Goal: Information Seeking & Learning: Learn about a topic

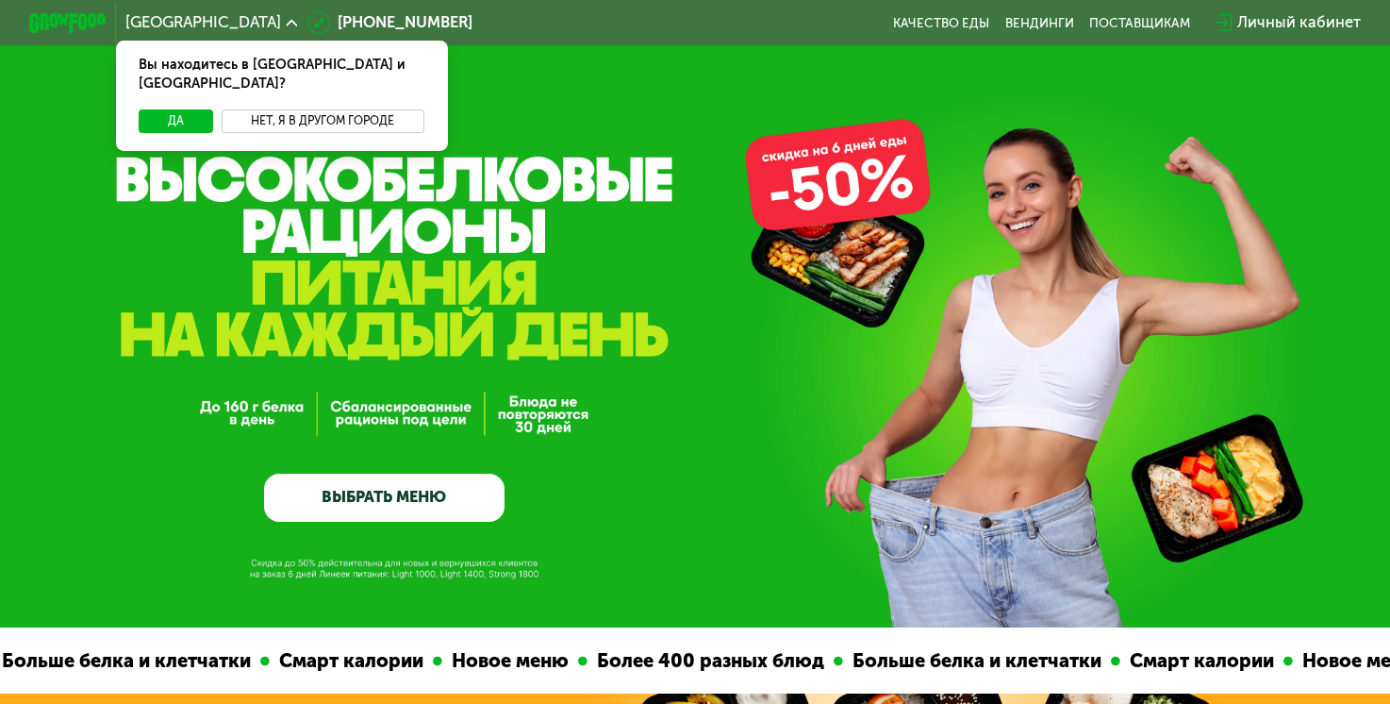
click at [319, 109] on button "Нет, я в другом городе" at bounding box center [324, 121] width 204 height 24
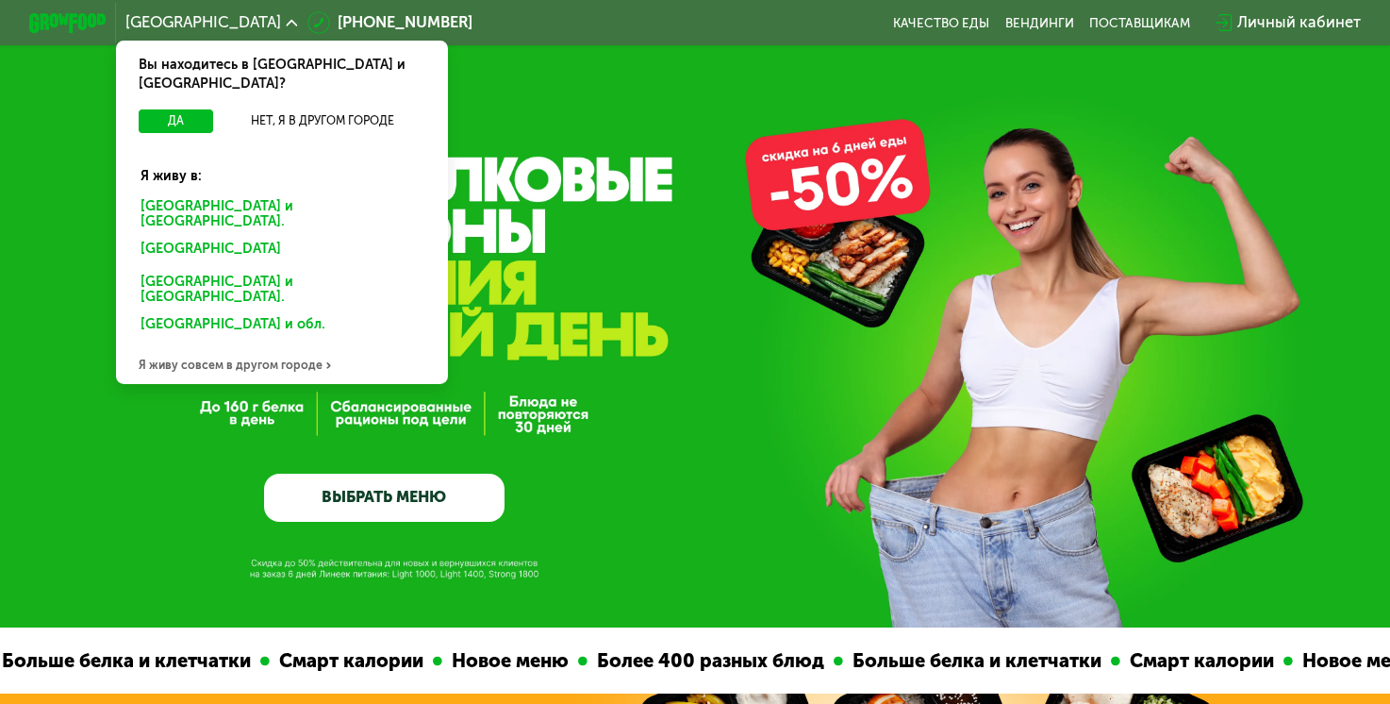
click at [235, 193] on div "Санкт-Петербурге и обл." at bounding box center [281, 213] width 309 height 41
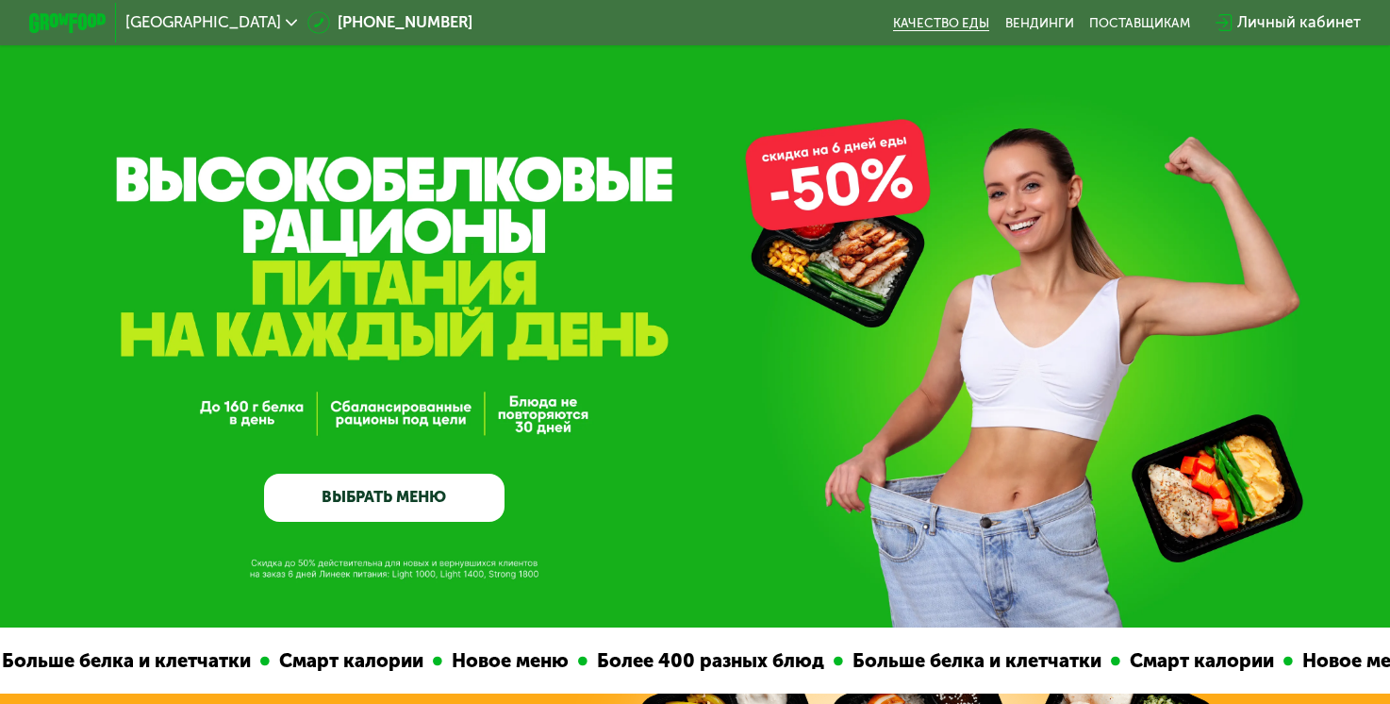
click at [974, 24] on link "Качество еды" at bounding box center [941, 22] width 96 height 15
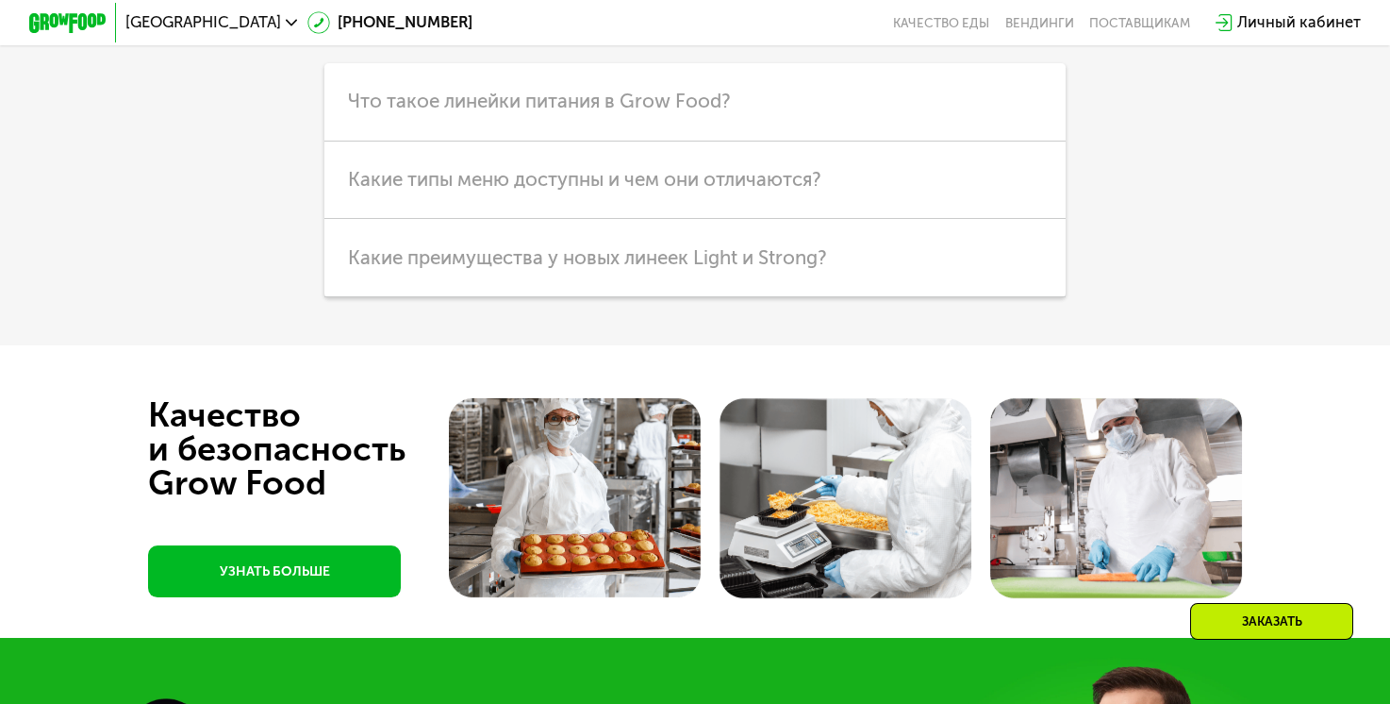
scroll to position [5187, 0]
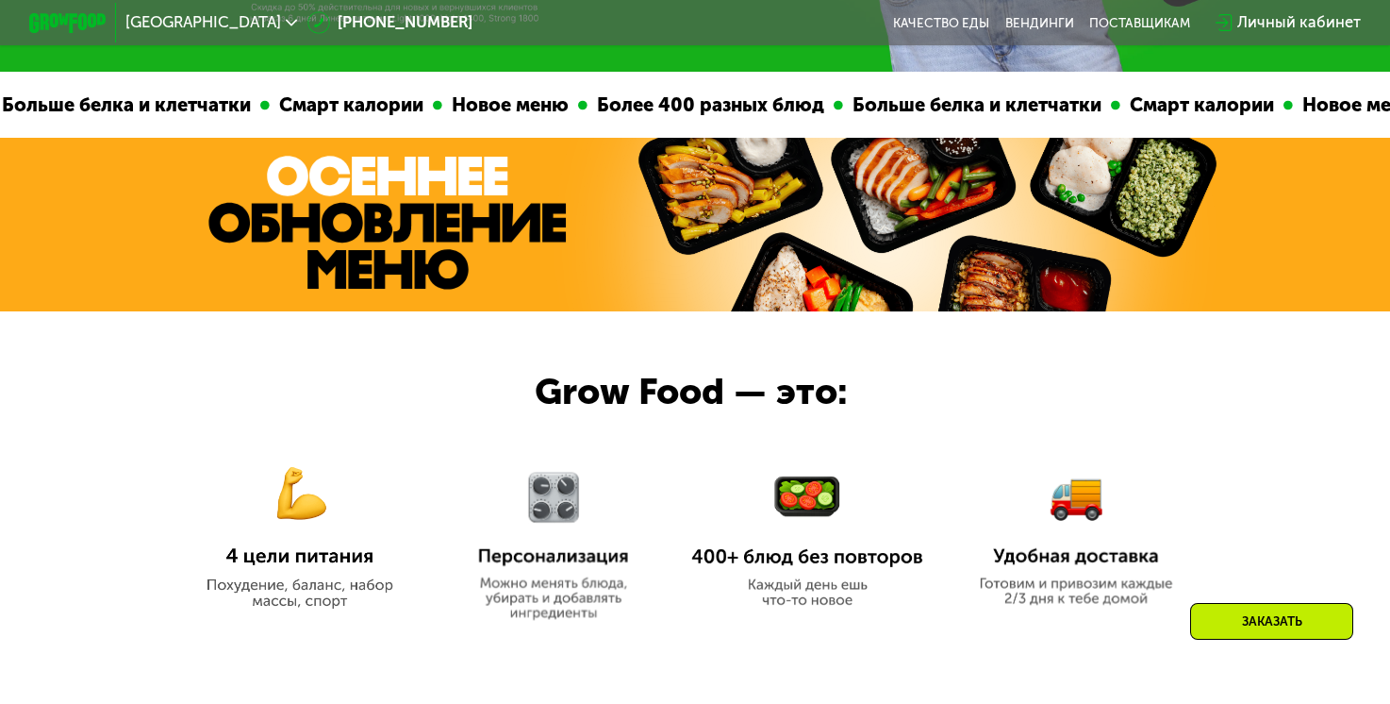
scroll to position [566, 0]
